Goal: Transaction & Acquisition: Subscribe to service/newsletter

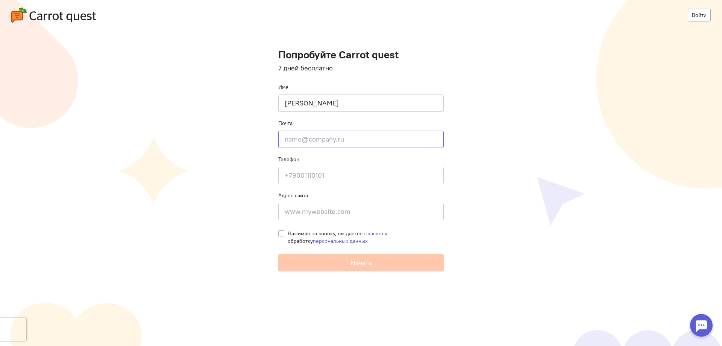
click at [342, 141] on input "email" at bounding box center [360, 138] width 165 height 17
type input "м"
type input "[EMAIL_ADDRESS][DOMAIN_NAME]"
click at [334, 173] on input at bounding box center [360, 175] width 165 height 17
type input "[PHONE_NUMBER]"
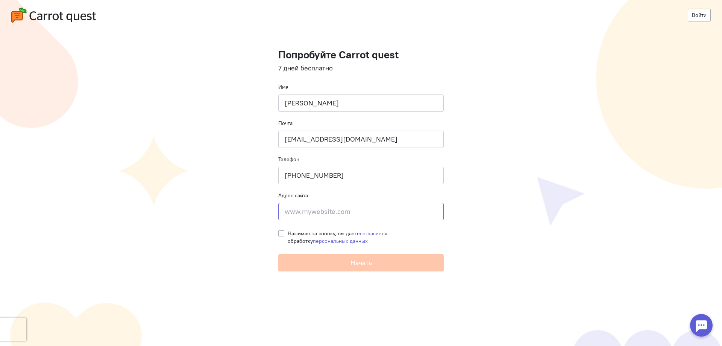
click at [331, 211] on input at bounding box center [360, 211] width 165 height 17
click at [288, 232] on label "Нажимая на кнопку, вы даете согласие на обработку персональных данных" at bounding box center [366, 236] width 156 height 15
click at [280, 232] on input "Нажимая на кнопку, вы даете согласие на обработку персональных данных" at bounding box center [281, 232] width 6 height 7
checkbox input "true"
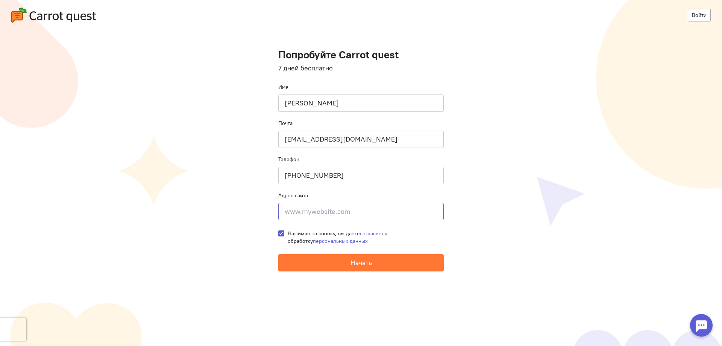
click at [333, 212] on input at bounding box center [360, 211] width 165 height 17
click at [370, 264] on span "Начать" at bounding box center [360, 262] width 21 height 9
click at [363, 211] on input at bounding box center [360, 211] width 165 height 17
paste input "[URL][DOMAIN_NAME]"
type input "[URL][DOMAIN_NAME]"
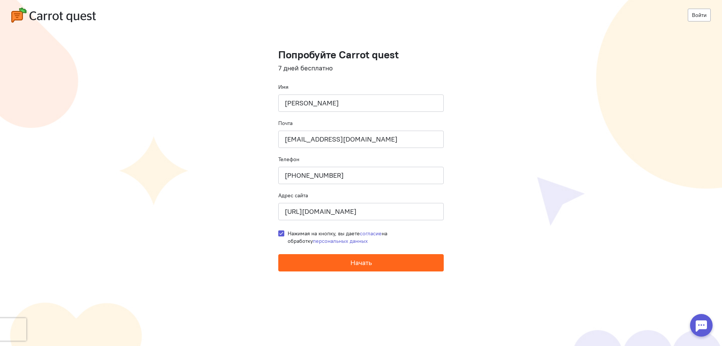
click at [362, 264] on span "Начать" at bounding box center [360, 262] width 21 height 9
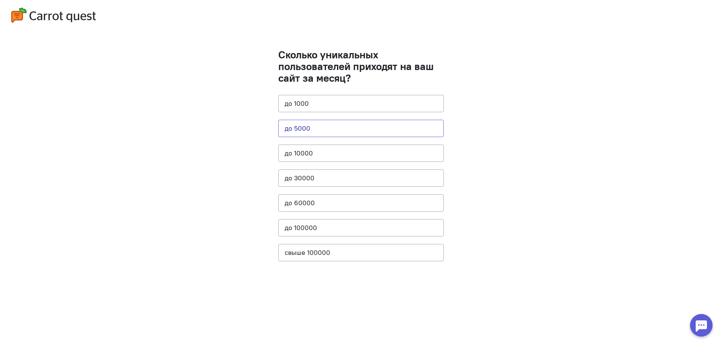
click at [330, 125] on button "до 5000" at bounding box center [360, 128] width 165 height 17
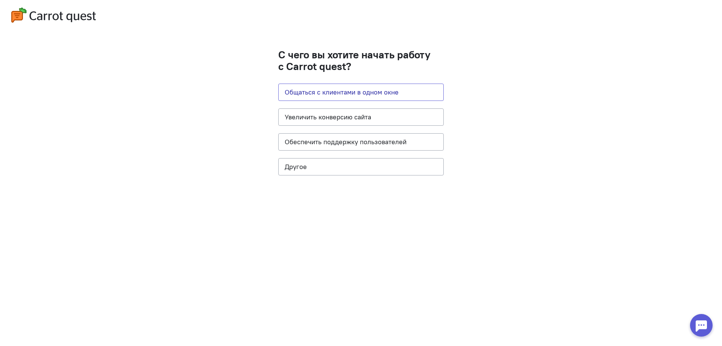
click at [400, 94] on button "Общаться с клиентами в одном окне" at bounding box center [360, 91] width 165 height 17
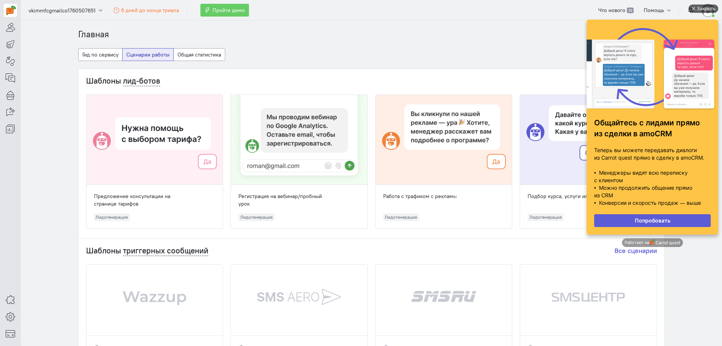
click at [695, 12] on div "Закрыть" at bounding box center [703, 9] width 30 height 8
click at [696, 9] on button "button" at bounding box center [691, 10] width 14 height 13
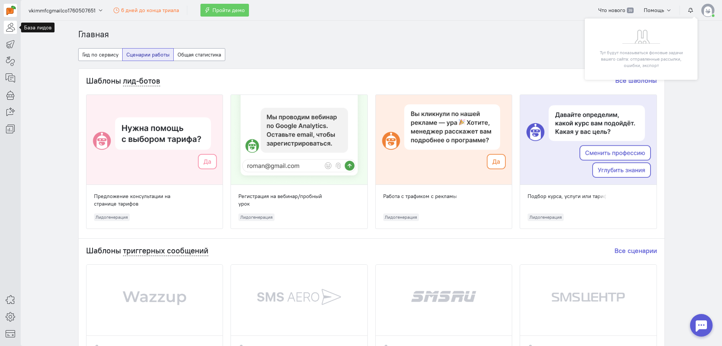
click at [10, 29] on icon at bounding box center [10, 27] width 9 height 9
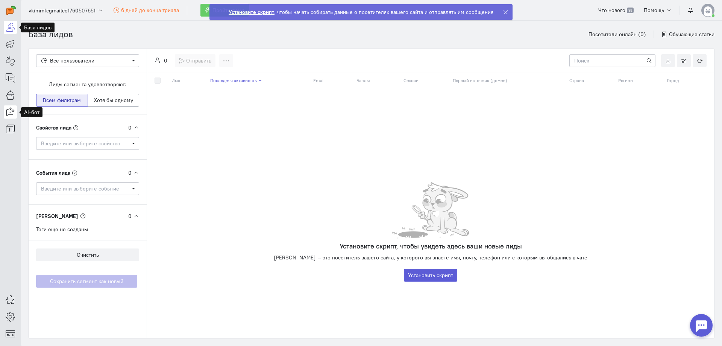
click at [12, 114] on icon at bounding box center [10, 111] width 9 height 9
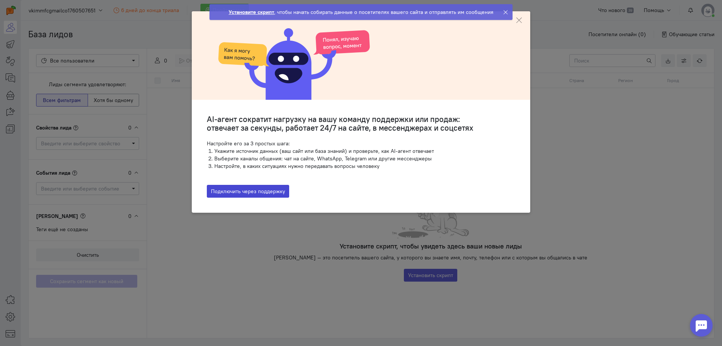
click at [264, 194] on button "Подключить через поддержку" at bounding box center [248, 191] width 82 height 13
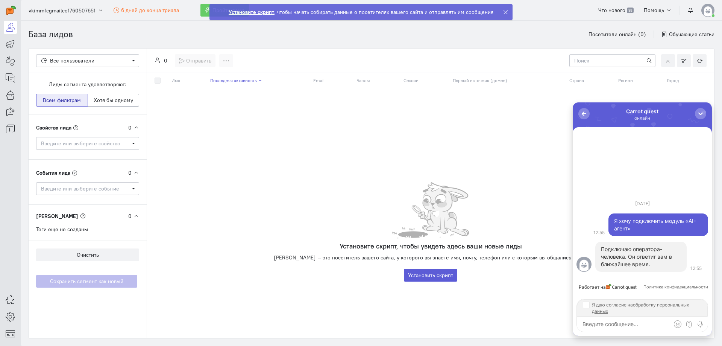
click at [585, 304] on input "Я даю согласие на обработку персональных данных" at bounding box center [586, 304] width 6 height 6
checkbox input "true"
click at [11, 127] on icon at bounding box center [10, 128] width 9 height 9
click at [8, 114] on icon at bounding box center [10, 111] width 9 height 9
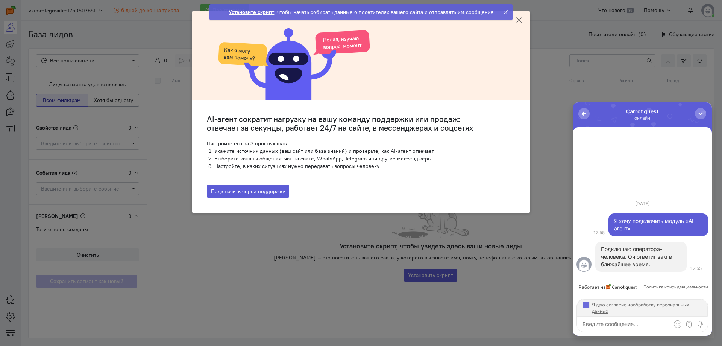
click at [520, 20] on icon at bounding box center [519, 21] width 8 height 8
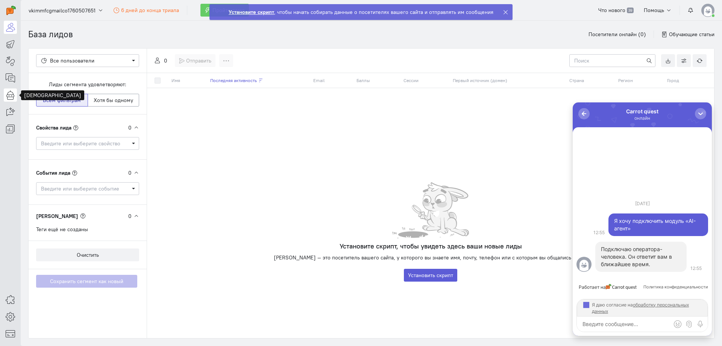
click at [12, 95] on icon at bounding box center [10, 94] width 9 height 9
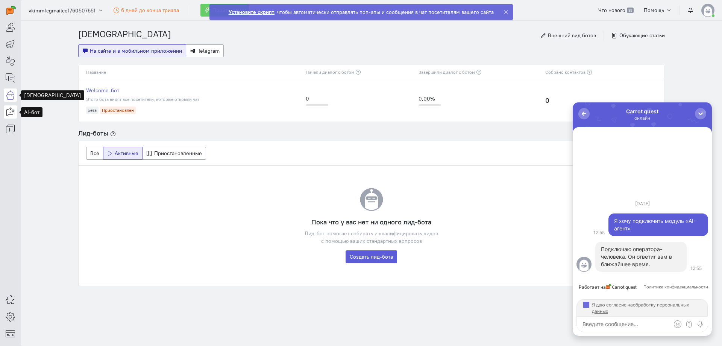
click at [12, 110] on icon at bounding box center [10, 111] width 9 height 9
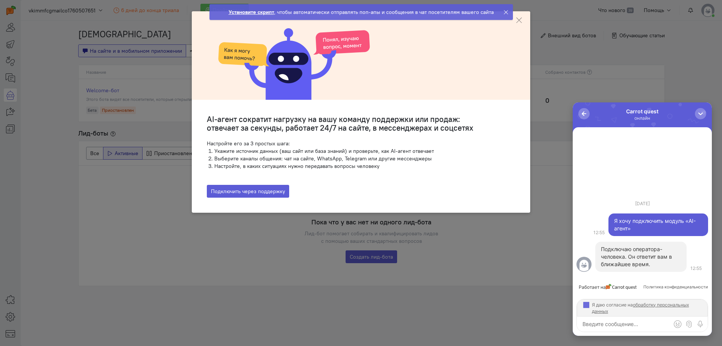
click at [20, 126] on ngb-modal-window "AI-агент сократит нагрузку на вашу команду поддержки или продаж: отвечает за се…" at bounding box center [361, 173] width 722 height 346
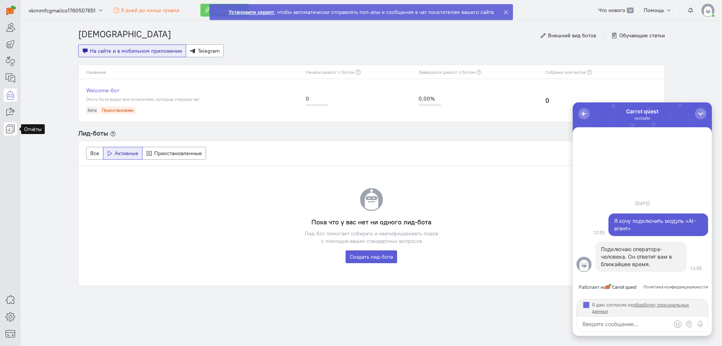
click at [14, 129] on icon at bounding box center [10, 128] width 9 height 9
click at [18, 109] on div at bounding box center [10, 67] width 21 height 135
click at [11, 110] on icon at bounding box center [10, 111] width 9 height 9
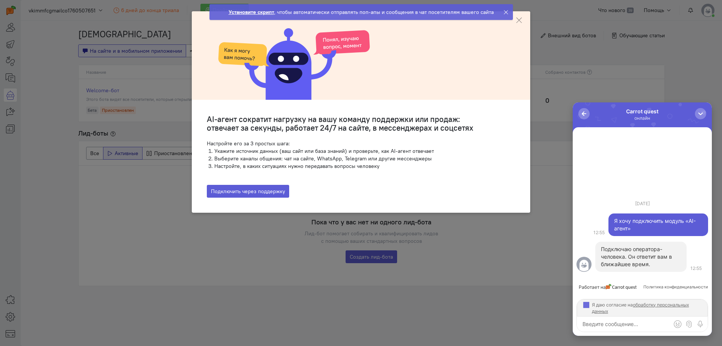
click at [81, 115] on ngb-modal-window "AI-агент сократит нагрузку на вашу команду поддержки или продаж: отвечает за се…" at bounding box center [361, 173] width 722 height 346
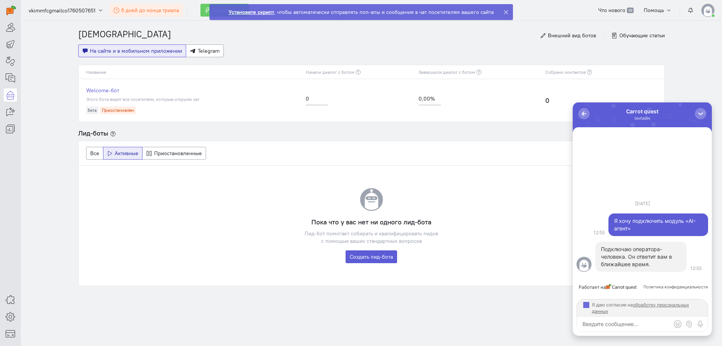
click at [143, 6] on link "6 дней до конца триала" at bounding box center [146, 10] width 74 height 13
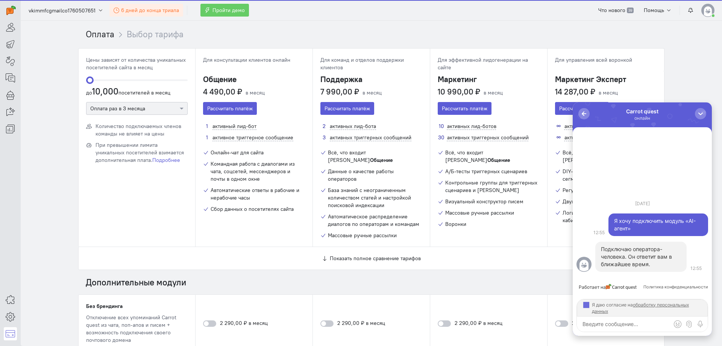
click at [159, 11] on span "6 дней до конца триала" at bounding box center [150, 10] width 58 height 7
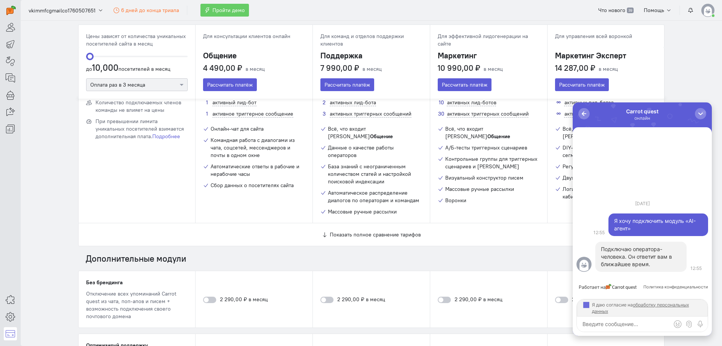
scroll to position [113, 0]
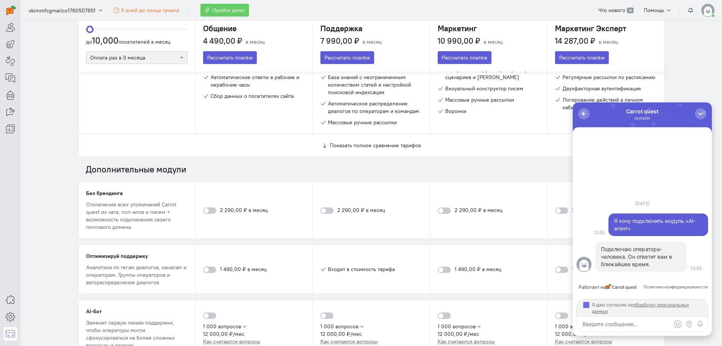
click at [400, 135] on div "Показать полное сравнение тарифов" at bounding box center [372, 145] width 586 height 23
click at [400, 142] on span "Показать полное сравнение тарифов" at bounding box center [375, 145] width 91 height 7
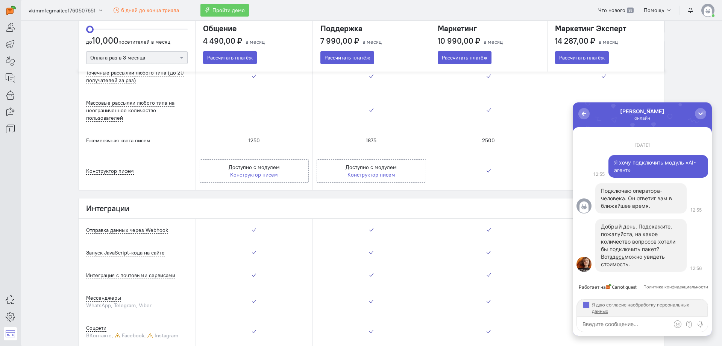
scroll to position [1429, 0]
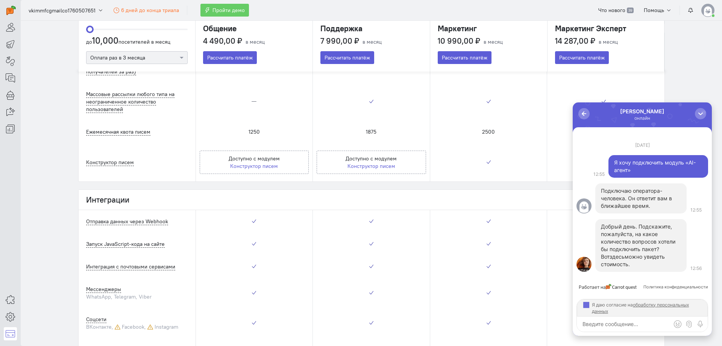
click at [620, 254] on link "здесь" at bounding box center [616, 256] width 15 height 6
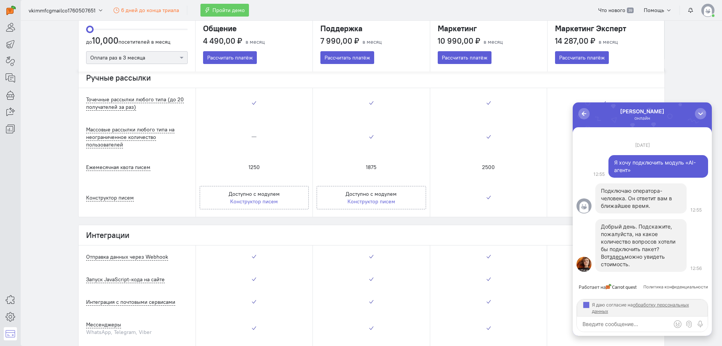
scroll to position [1316, 0]
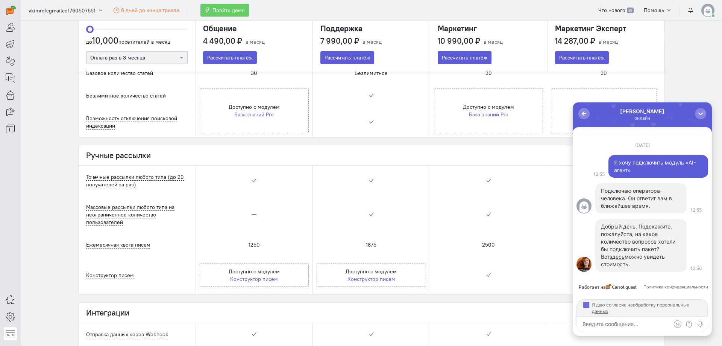
click at [585, 262] on div at bounding box center [583, 263] width 15 height 15
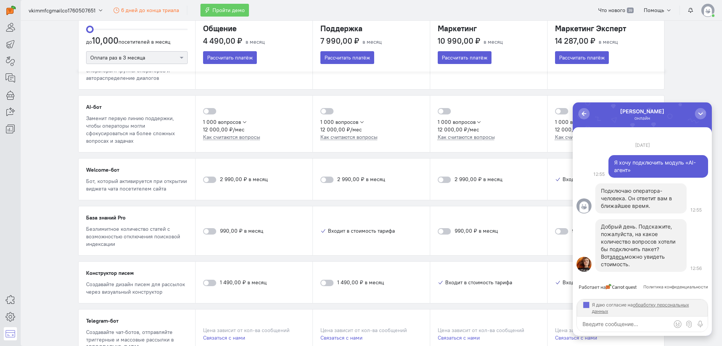
scroll to position [2100, 0]
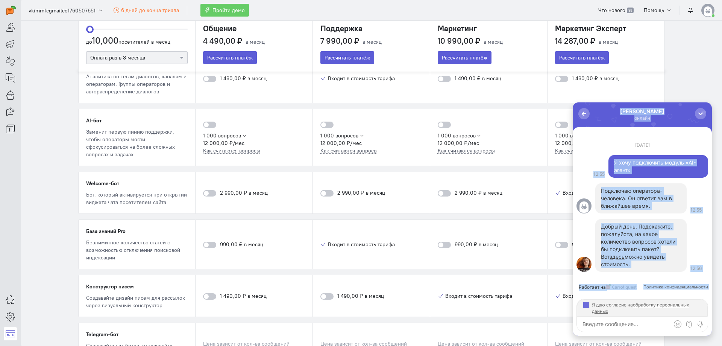
drag, startPoint x: 597, startPoint y: 113, endPoint x: 599, endPoint y: 132, distance: 19.6
click at [599, 132] on div "0 Алина онлайн Работает на Политика конфиденциальности Добрый день. Подскажите,…" at bounding box center [642, 218] width 139 height 233
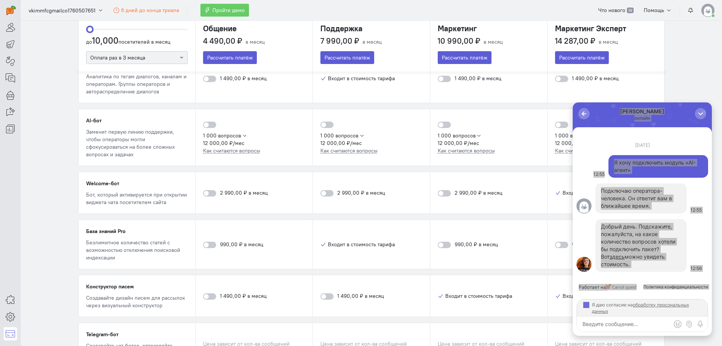
click at [559, 121] on div at bounding box center [561, 124] width 13 height 6
click at [0, 0] on input "checkbox" at bounding box center [0, 0] width 0 height 0
click at [558, 121] on div at bounding box center [561, 124] width 13 height 6
click at [0, 0] on input "checkbox" at bounding box center [0, 0] width 0 height 0
click at [558, 121] on div at bounding box center [561, 124] width 13 height 6
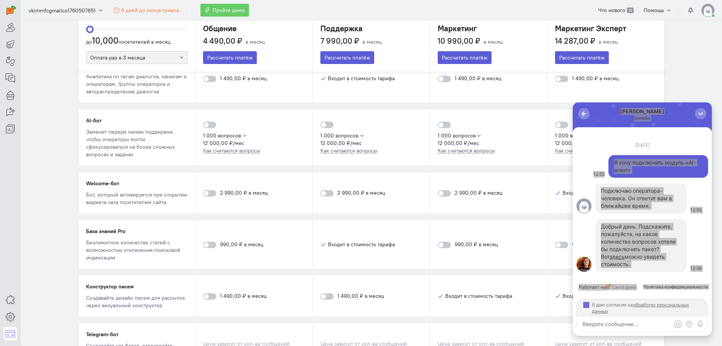
click at [0, 0] on input "checkbox" at bounding box center [0, 0] width 0 height 0
click at [558, 121] on div at bounding box center [561, 124] width 13 height 6
click at [0, 0] on input "checkbox" at bounding box center [0, 0] width 0 height 0
click at [593, 133] on icon "button" at bounding box center [596, 136] width 6 height 6
click at [564, 132] on button "1 000 вопросов" at bounding box center [577, 136] width 44 height 8
